Goal: Task Accomplishment & Management: Manage account settings

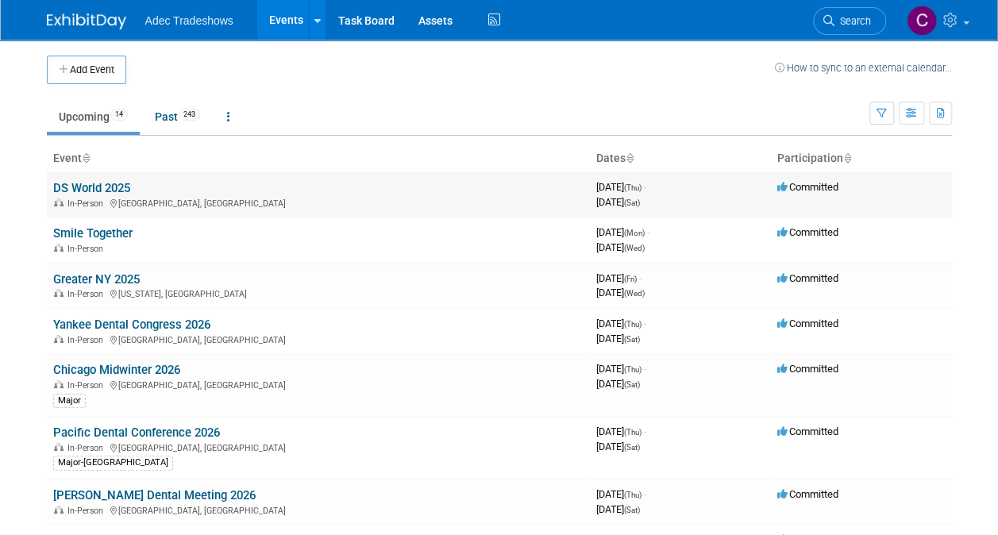
click at [103, 175] on td "DS World 2025 In-Person [GEOGRAPHIC_DATA], [GEOGRAPHIC_DATA]" at bounding box center [318, 194] width 543 height 45
click at [119, 196] on div "In-Person [GEOGRAPHIC_DATA], [GEOGRAPHIC_DATA]" at bounding box center [318, 202] width 530 height 13
click at [106, 170] on th "Event" at bounding box center [318, 158] width 543 height 27
click at [108, 181] on link "DS World 2025" at bounding box center [91, 188] width 77 height 14
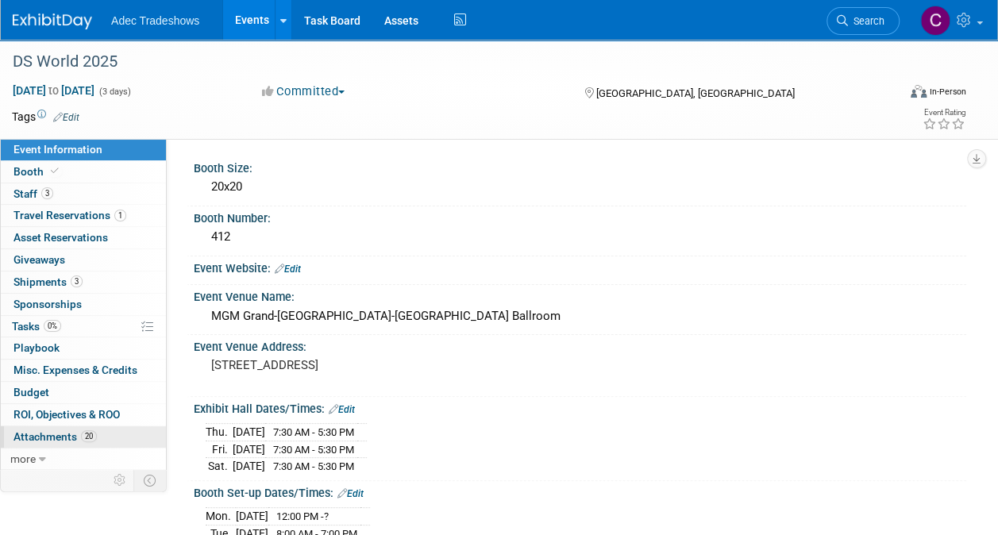
click at [92, 430] on span "20" at bounding box center [89, 436] width 16 height 12
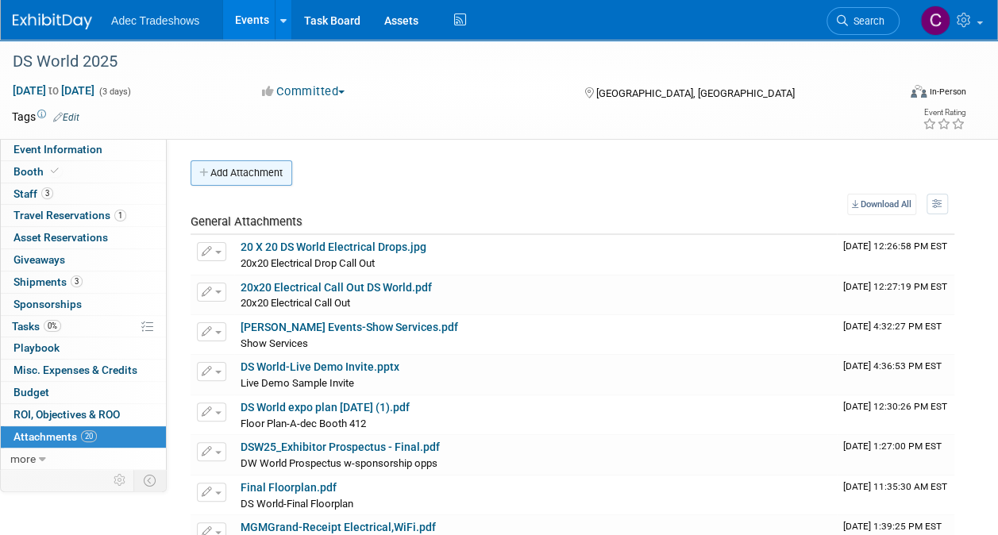
click at [221, 167] on button "Add Attachment" at bounding box center [241, 172] width 102 height 25
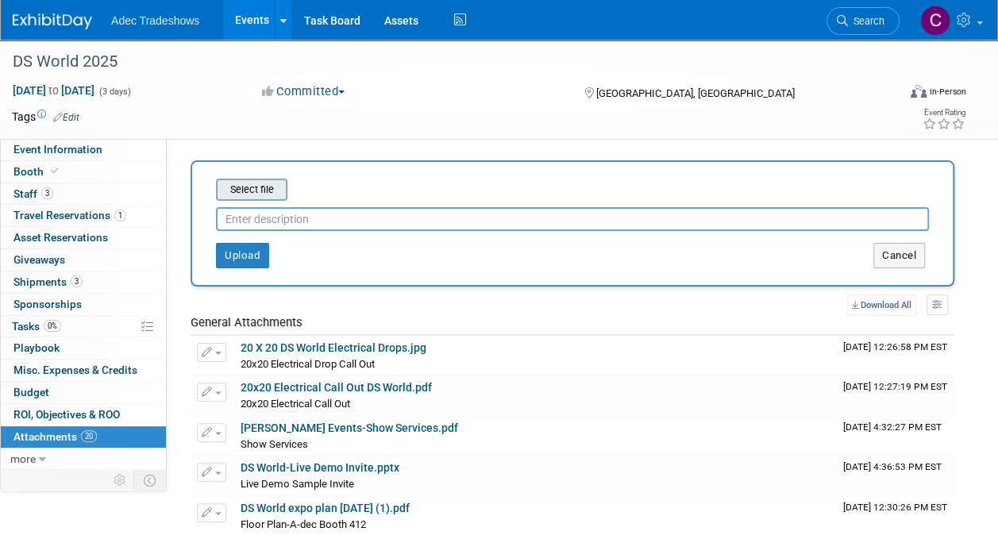
click at [230, 189] on input "file" at bounding box center [191, 189] width 189 height 19
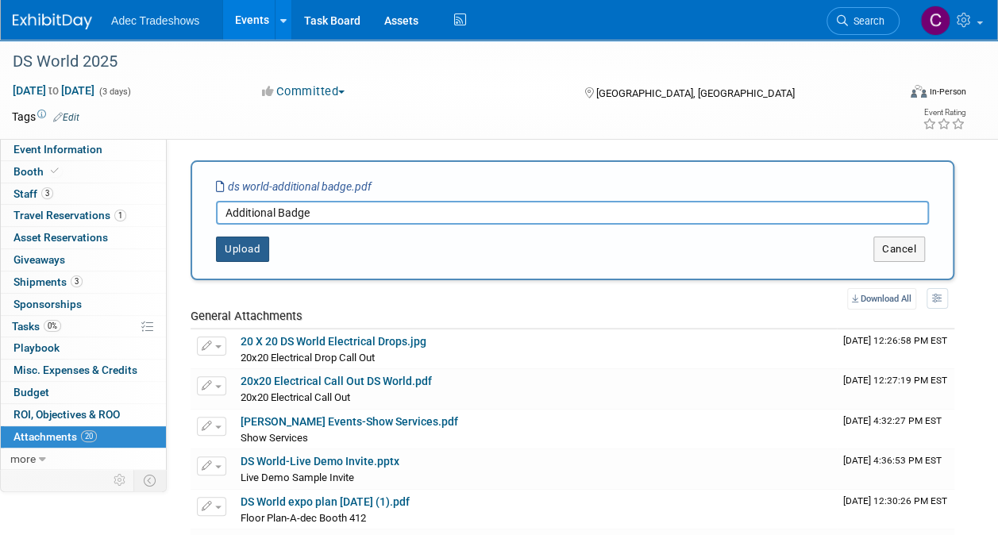
type input "Additional Badge"
click at [252, 237] on button "Upload" at bounding box center [242, 249] width 53 height 25
